Goal: Information Seeking & Learning: Find specific fact

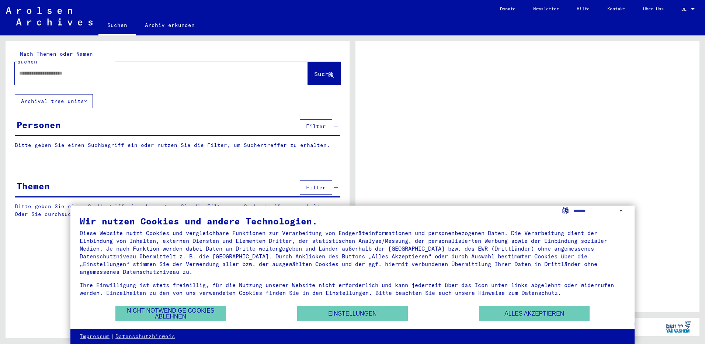
click at [531, 303] on div "Wir nutzen Cookies und andere Technologien. Diese Website nutzt Cookies und ver…" at bounding box center [353, 260] width 546 height 88
click at [535, 309] on button "Alles akzeptieren" at bounding box center [534, 313] width 111 height 15
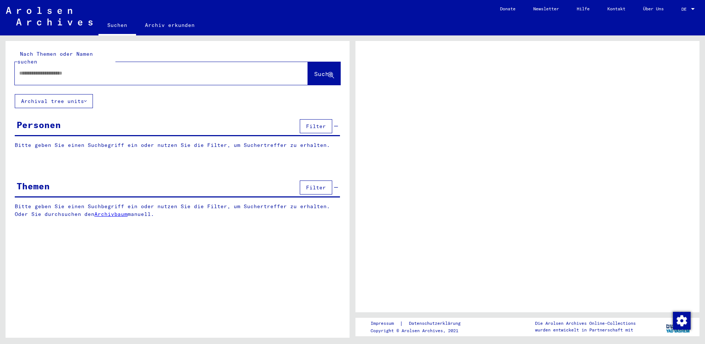
drag, startPoint x: 137, startPoint y: 76, endPoint x: 135, endPoint y: 66, distance: 9.8
click at [136, 75] on div at bounding box center [161, 73] width 293 height 23
click at [135, 69] on input "text" at bounding box center [154, 73] width 271 height 8
click at [324, 123] on span "Filter" at bounding box center [316, 126] width 20 height 7
click at [322, 123] on span "Filter" at bounding box center [316, 126] width 20 height 7
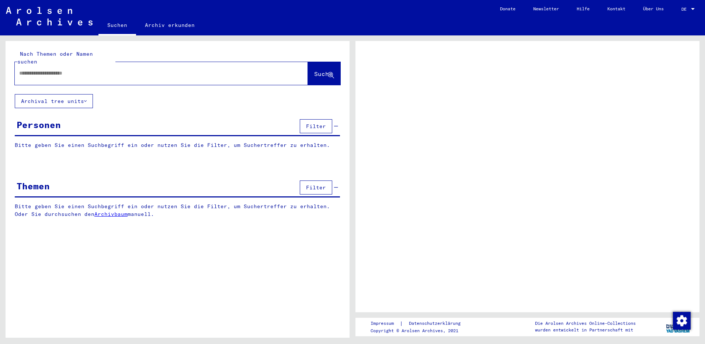
click at [150, 141] on p "Bitte geben Sie einen Suchbegriff ein oder nutzen Sie die Filter, um Suchertref…" at bounding box center [177, 145] width 325 height 8
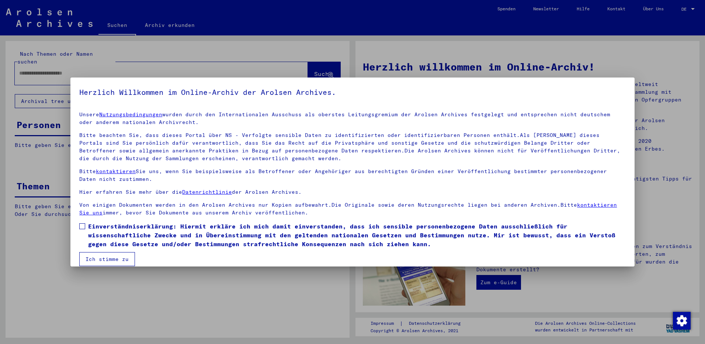
click at [129, 63] on div at bounding box center [352, 172] width 705 height 344
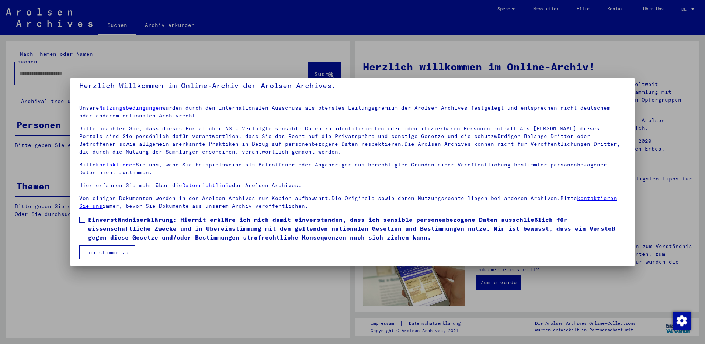
scroll to position [8, 0]
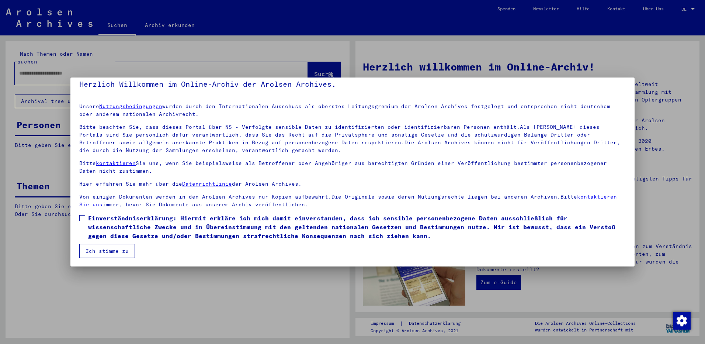
click at [88, 218] on span "Einverständniserklärung: Hiermit erkläre ich mich damit einverstanden, dass ich…" at bounding box center [357, 227] width 538 height 27
click at [96, 246] on button "Ich stimme zu" at bounding box center [107, 251] width 56 height 14
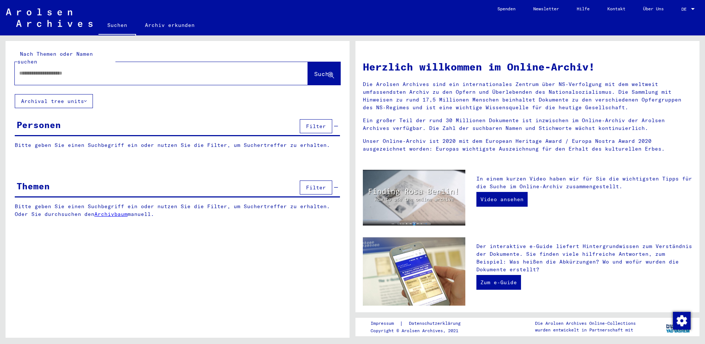
click at [134, 70] on div at bounding box center [150, 73] width 271 height 17
click at [135, 76] on div at bounding box center [161, 73] width 293 height 23
click at [176, 25] on link "Archiv erkunden" at bounding box center [169, 25] width 67 height 18
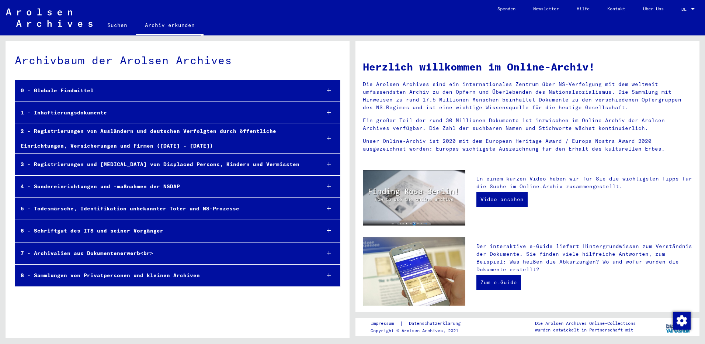
click at [108, 24] on link "Suchen" at bounding box center [117, 25] width 38 height 18
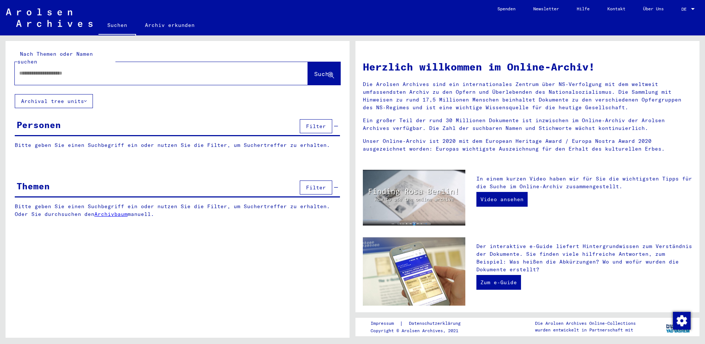
click at [108, 69] on input "text" at bounding box center [152, 73] width 267 height 8
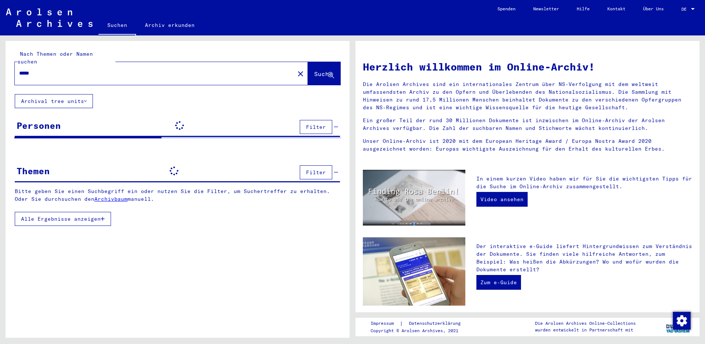
click at [55, 69] on input "*****" at bounding box center [152, 73] width 267 height 8
paste input "**********"
click at [314, 70] on span "Suche" at bounding box center [323, 73] width 18 height 7
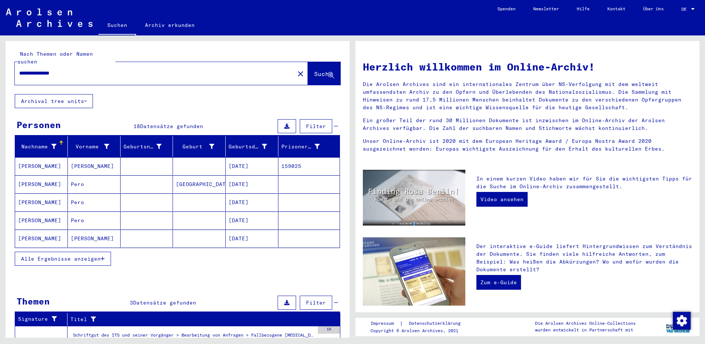
click at [30, 159] on mat-cell "[PERSON_NAME]" at bounding box center [41, 166] width 53 height 18
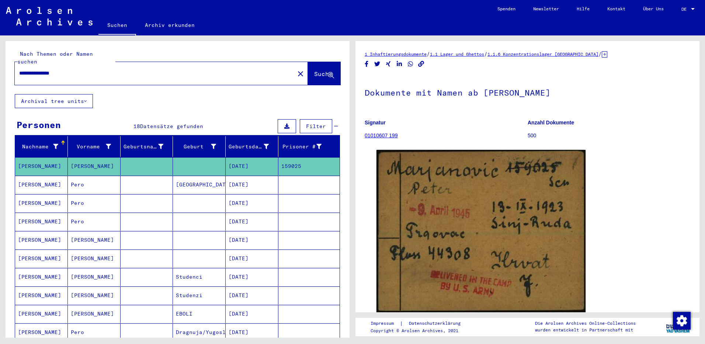
click at [539, 135] on p "500" at bounding box center [609, 136] width 163 height 8
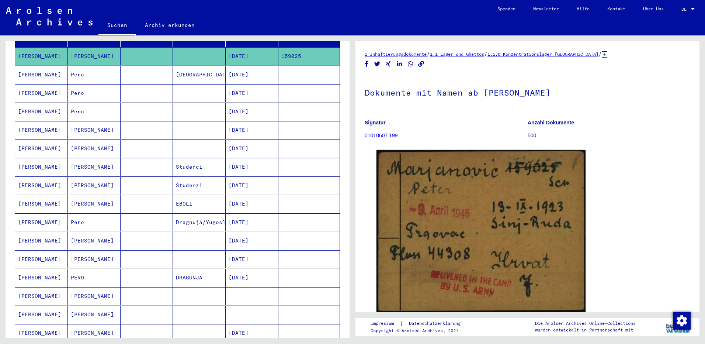
scroll to position [111, 0]
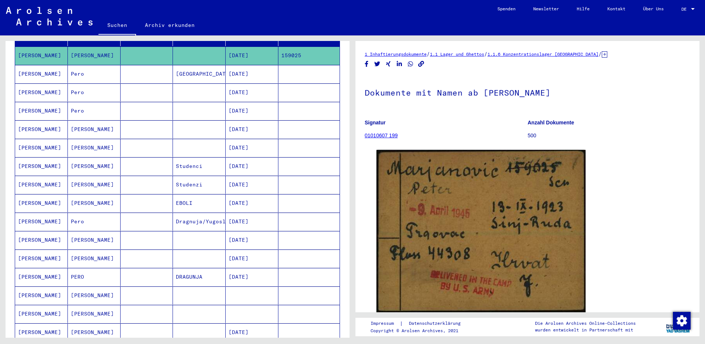
click at [118, 232] on mat-cell "[PERSON_NAME]" at bounding box center [94, 240] width 53 height 18
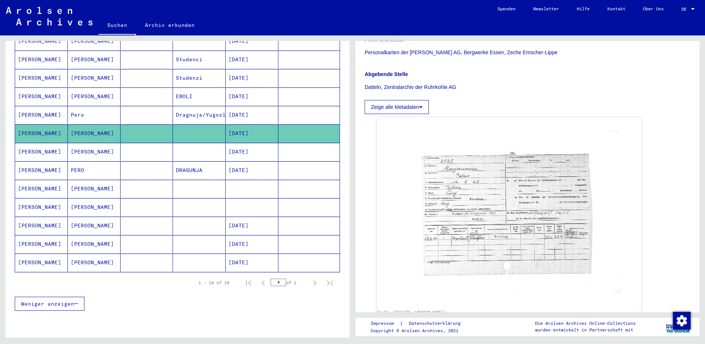
scroll to position [221, 0]
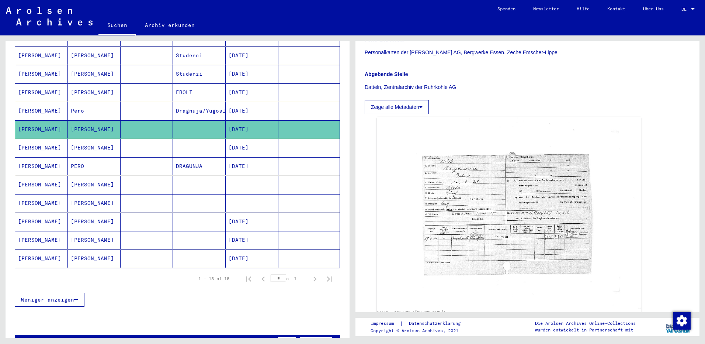
click at [104, 231] on mat-cell "[PERSON_NAME]" at bounding box center [94, 240] width 53 height 18
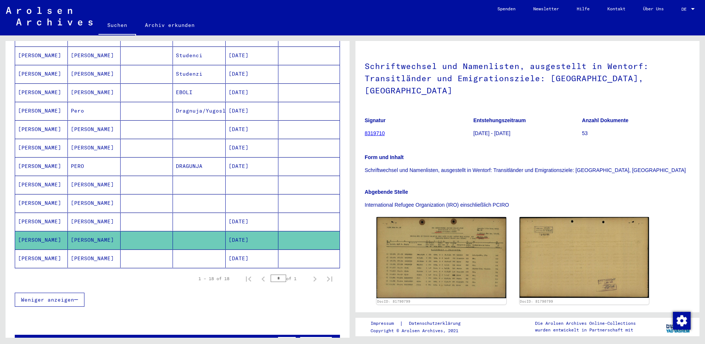
scroll to position [74, 0]
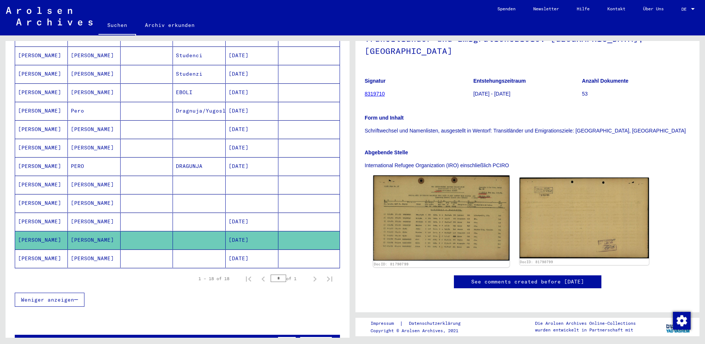
click at [438, 195] on img at bounding box center [441, 217] width 136 height 85
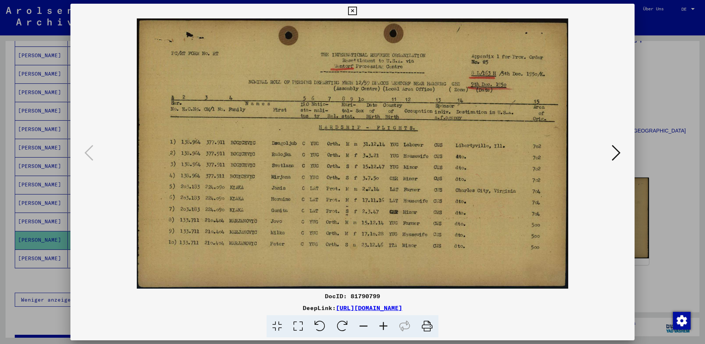
click at [631, 143] on div at bounding box center [352, 153] width 564 height 270
click at [627, 152] on div at bounding box center [352, 153] width 564 height 270
click at [607, 152] on img at bounding box center [353, 153] width 514 height 270
click at [613, 150] on icon at bounding box center [616, 153] width 9 height 18
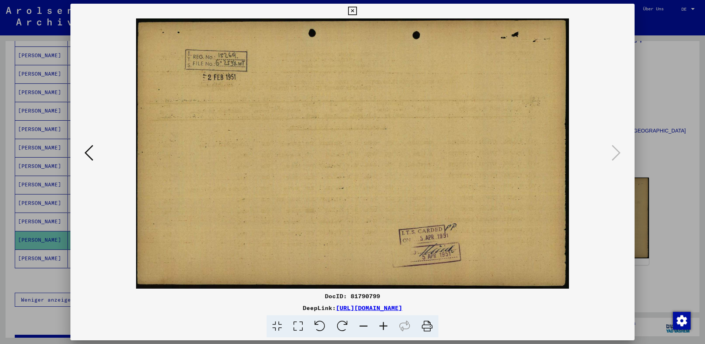
click at [662, 144] on div at bounding box center [352, 172] width 705 height 344
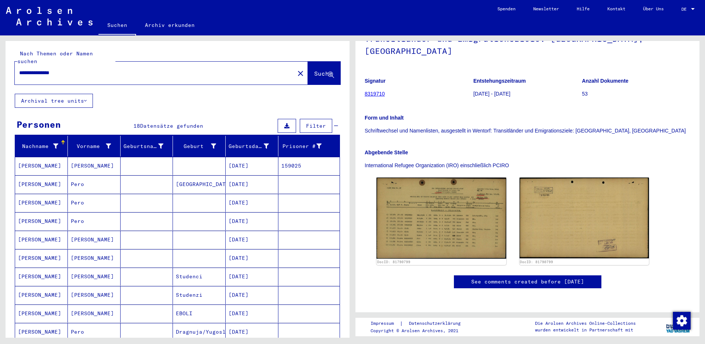
scroll to position [0, 0]
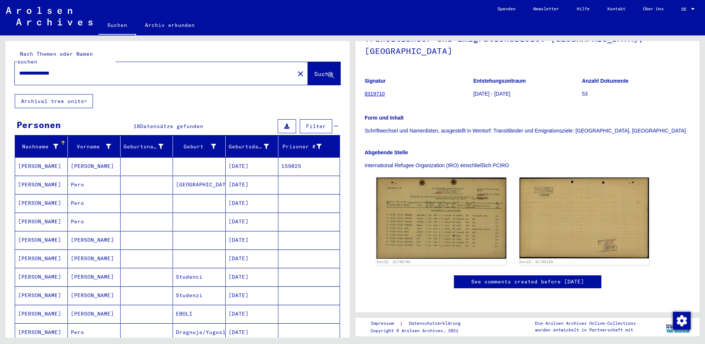
drag, startPoint x: 81, startPoint y: 63, endPoint x: -52, endPoint y: 60, distance: 133.1
click at [0, 60] on html "**********" at bounding box center [352, 172] width 705 height 344
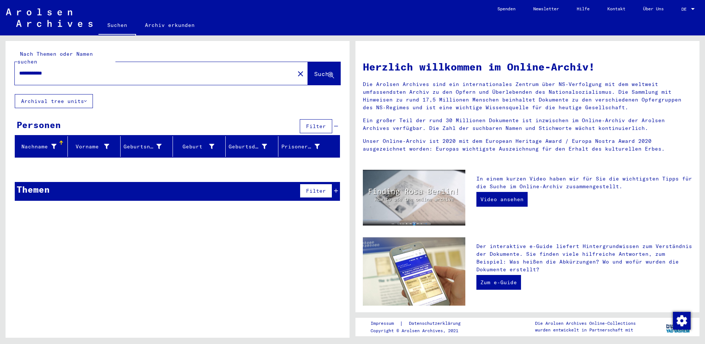
drag, startPoint x: 34, startPoint y: 64, endPoint x: -42, endPoint y: 68, distance: 76.8
click at [0, 68] on html "**********" at bounding box center [352, 172] width 705 height 344
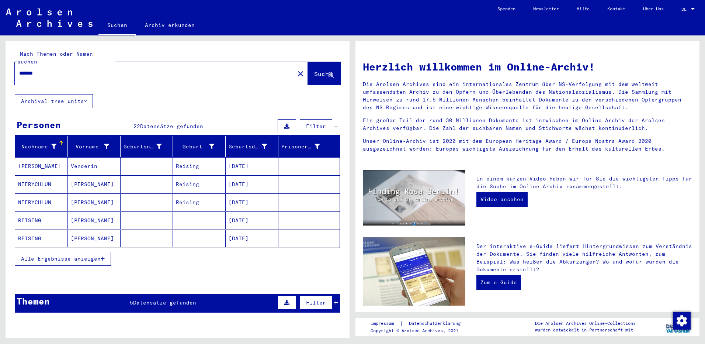
click at [167, 233] on mat-cell at bounding box center [147, 238] width 53 height 18
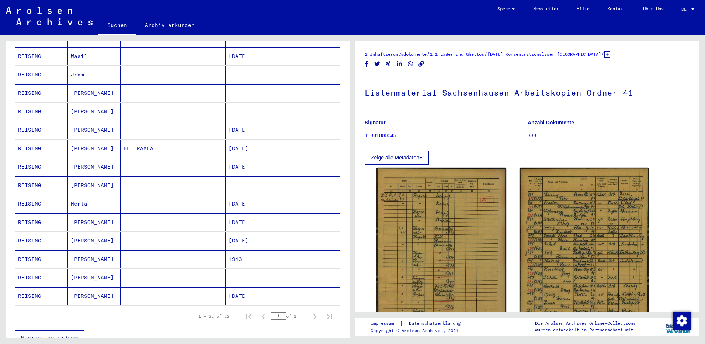
scroll to position [258, 0]
click at [152, 292] on mat-cell at bounding box center [147, 295] width 53 height 18
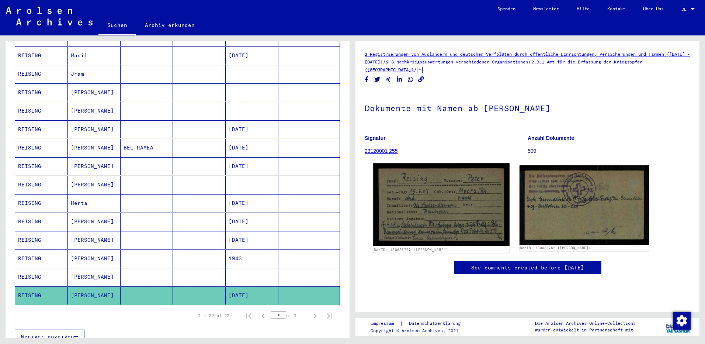
click at [440, 221] on img at bounding box center [441, 204] width 136 height 83
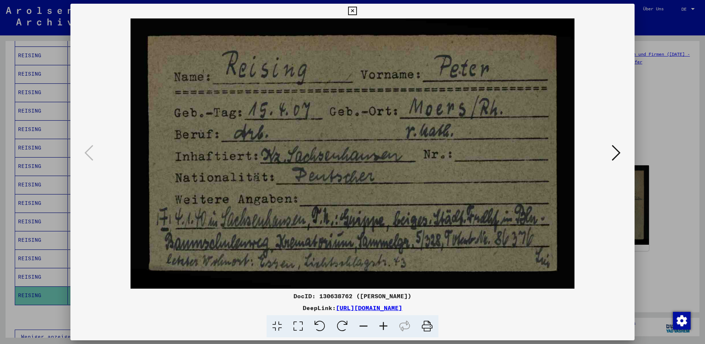
click at [28, 198] on div at bounding box center [352, 172] width 705 height 344
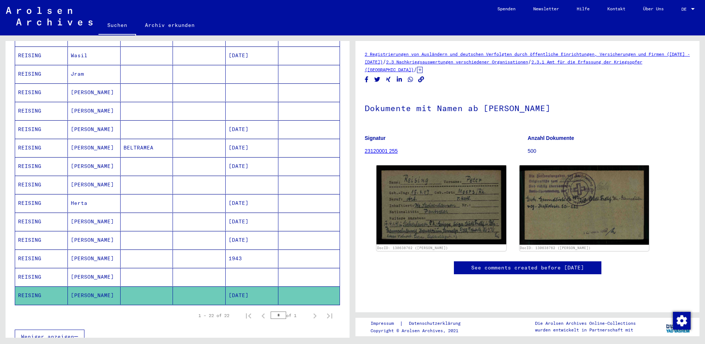
click at [106, 215] on mat-cell "[PERSON_NAME]" at bounding box center [94, 221] width 53 height 18
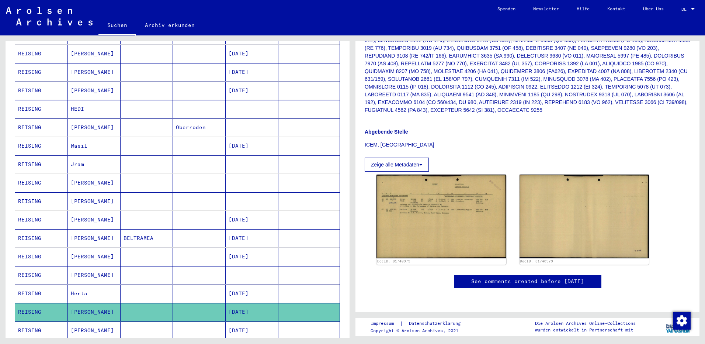
scroll to position [147, 0]
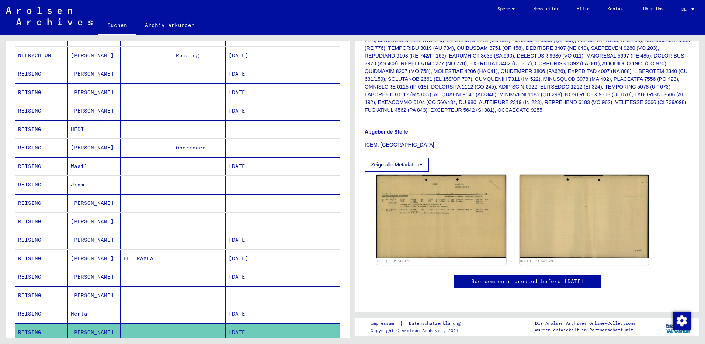
click at [100, 140] on mat-cell "[PERSON_NAME]" at bounding box center [94, 148] width 53 height 18
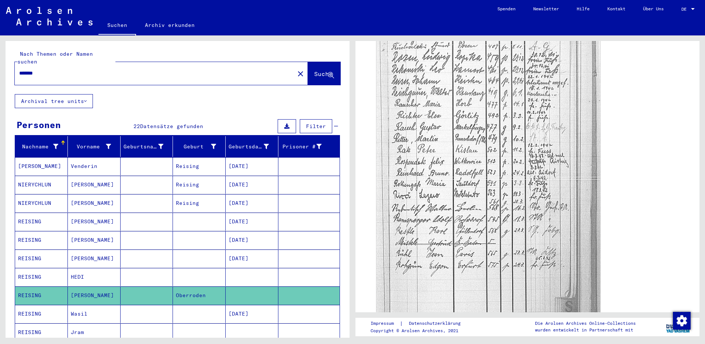
drag, startPoint x: 52, startPoint y: 63, endPoint x: -188, endPoint y: 46, distance: 241.0
click at [0, 46] on html "Suchen Archiv erkunden Spenden Newsletter Hilfe Kontakt Über Uns Suchen Archiv …" at bounding box center [352, 172] width 705 height 344
paste input "**********"
type input "**********"
